Goal: Answer question/provide support: Share knowledge or assist other users

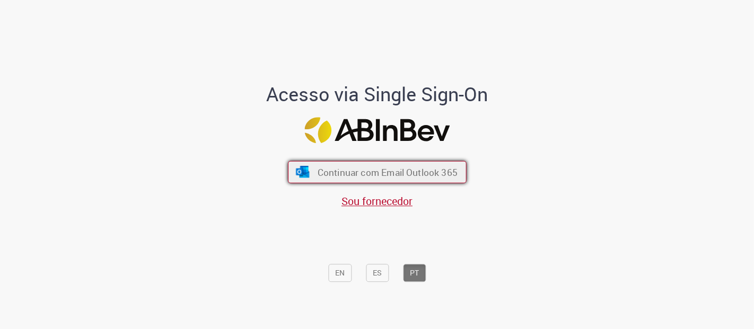
click at [359, 174] on span "Continuar com Email Outlook 365" at bounding box center [387, 172] width 140 height 12
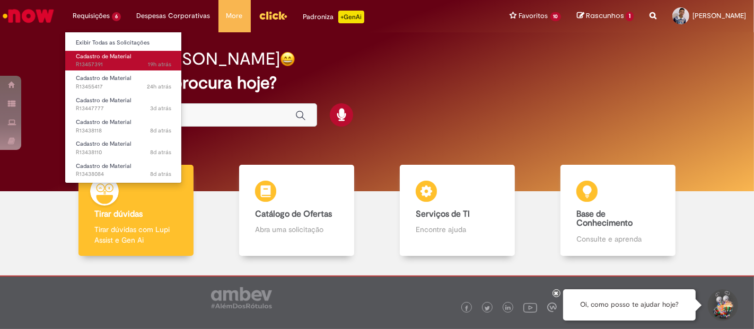
click at [113, 65] on span "19h atrás 19 horas atrás R13457391" at bounding box center [123, 64] width 95 height 8
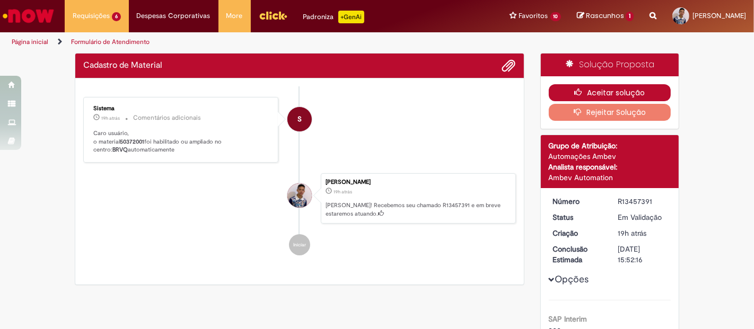
click at [596, 93] on button "Aceitar solução" at bounding box center [610, 92] width 122 height 17
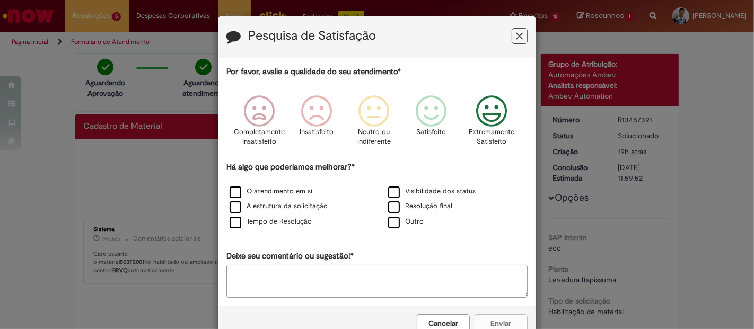
click at [485, 108] on icon "Feedback" at bounding box center [492, 111] width 40 height 32
click at [257, 191] on label "O atendimento em si" at bounding box center [271, 192] width 83 height 10
click at [486, 316] on button "Enviar" at bounding box center [500, 323] width 53 height 18
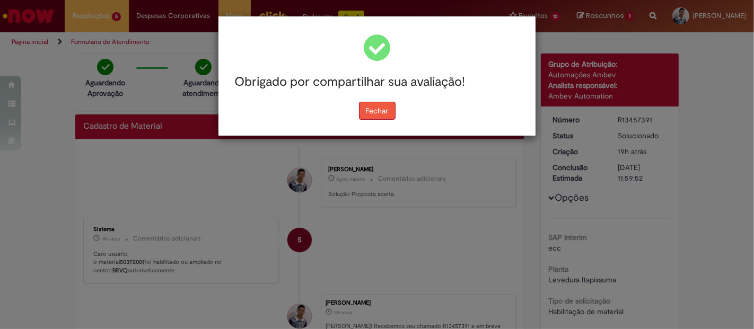
click at [368, 116] on button "Fechar" at bounding box center [377, 111] width 37 height 18
